Goal: Information Seeking & Learning: Learn about a topic

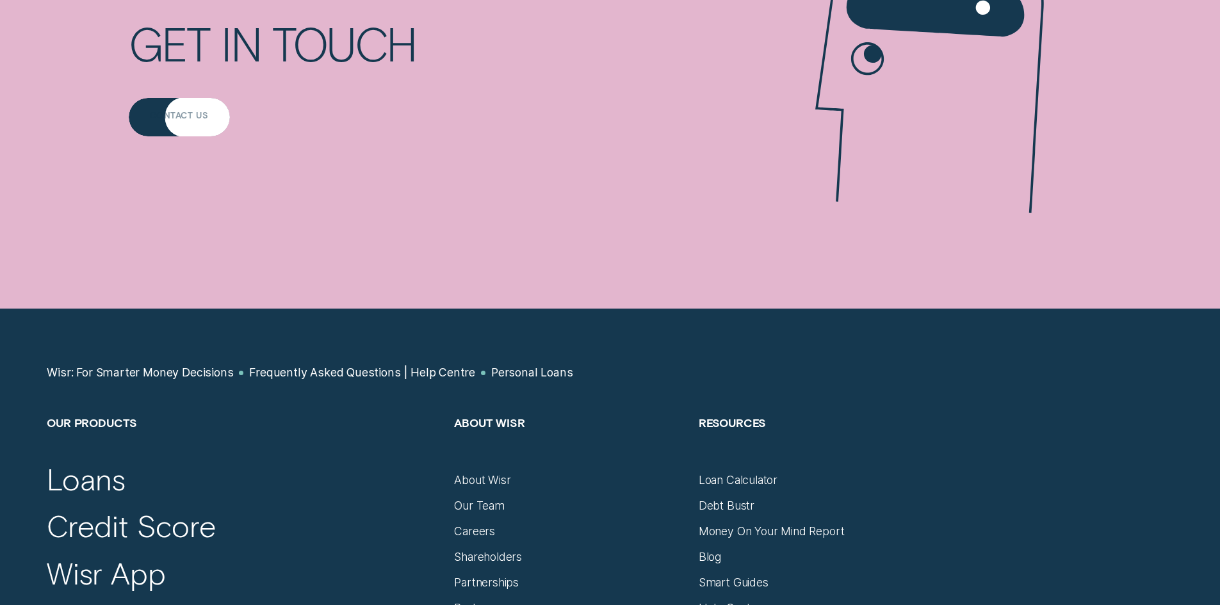
scroll to position [1409, 0]
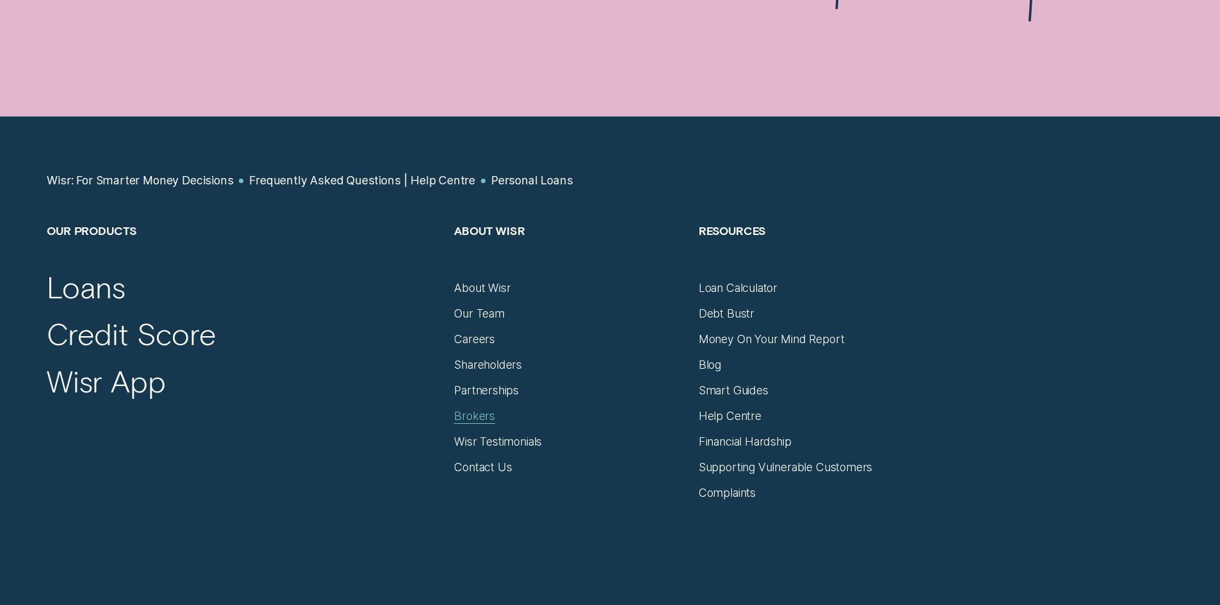
click at [486, 419] on div "Brokers" at bounding box center [474, 416] width 41 height 14
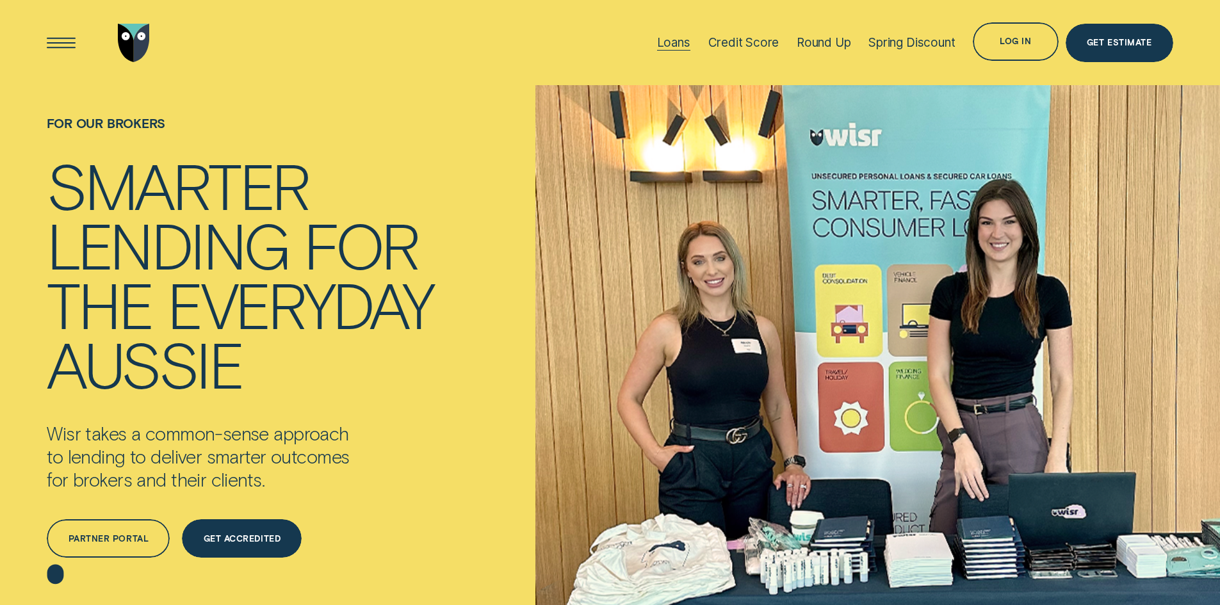
click at [669, 44] on div "Loans" at bounding box center [673, 42] width 33 height 15
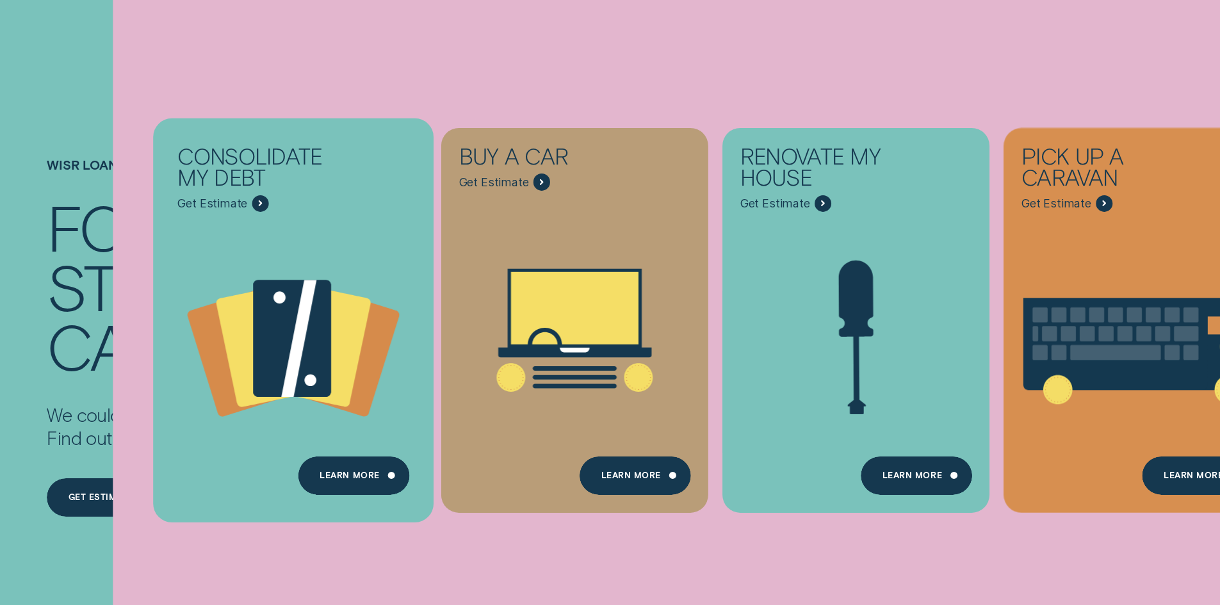
scroll to position [256, 0]
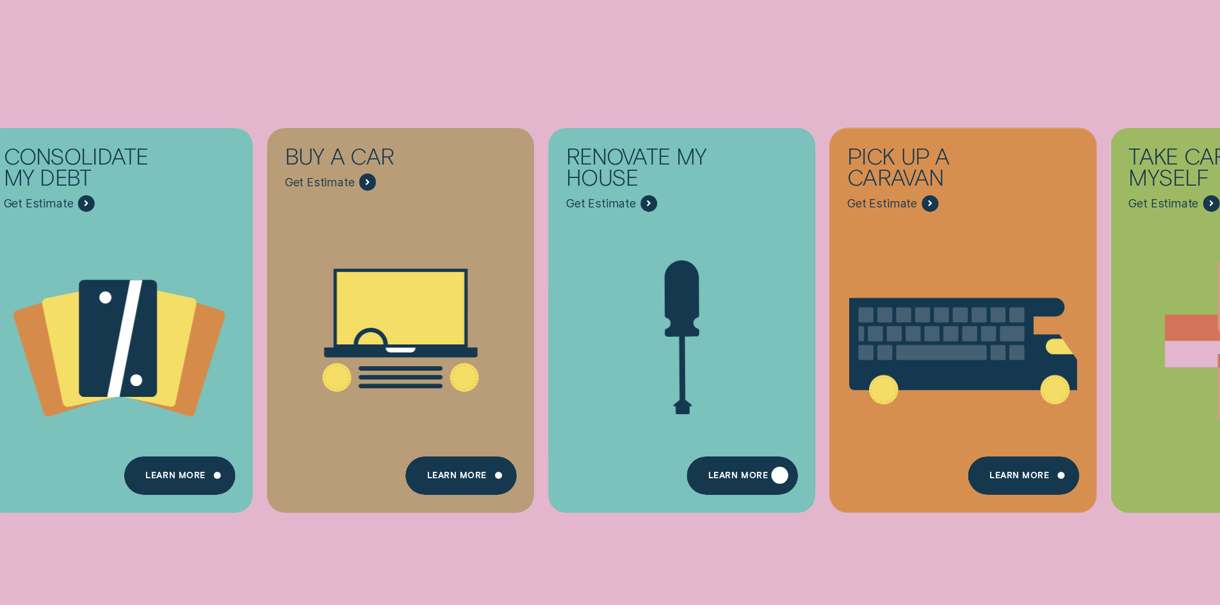
click at [737, 474] on div "Learn more" at bounding box center [738, 478] width 60 height 8
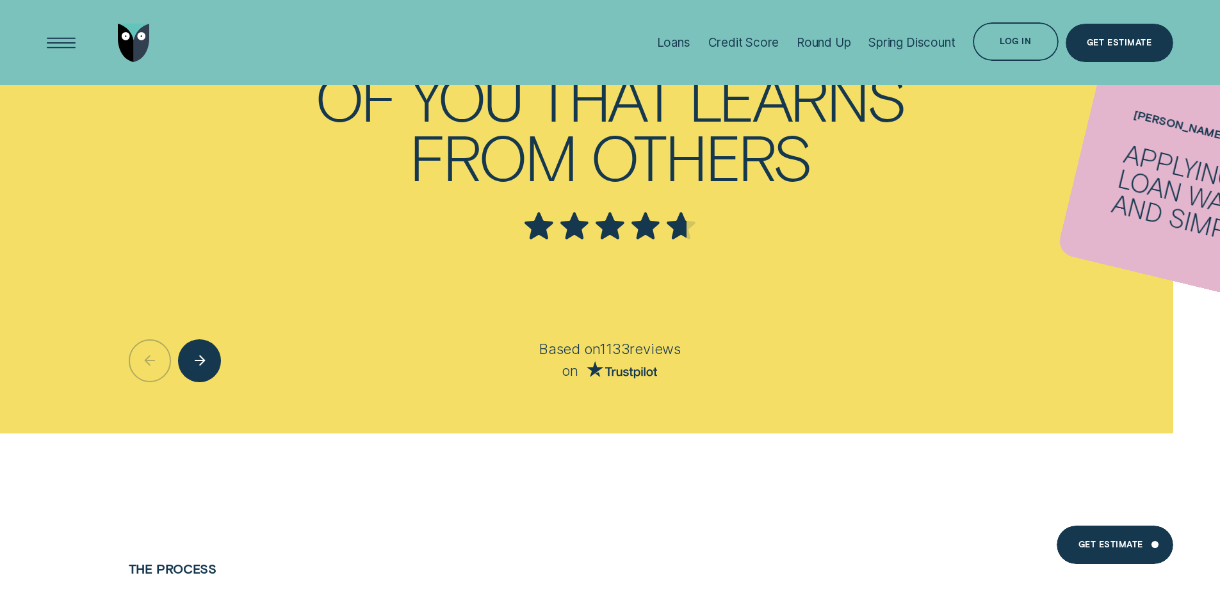
scroll to position [1473, 0]
